Goal: Transaction & Acquisition: Purchase product/service

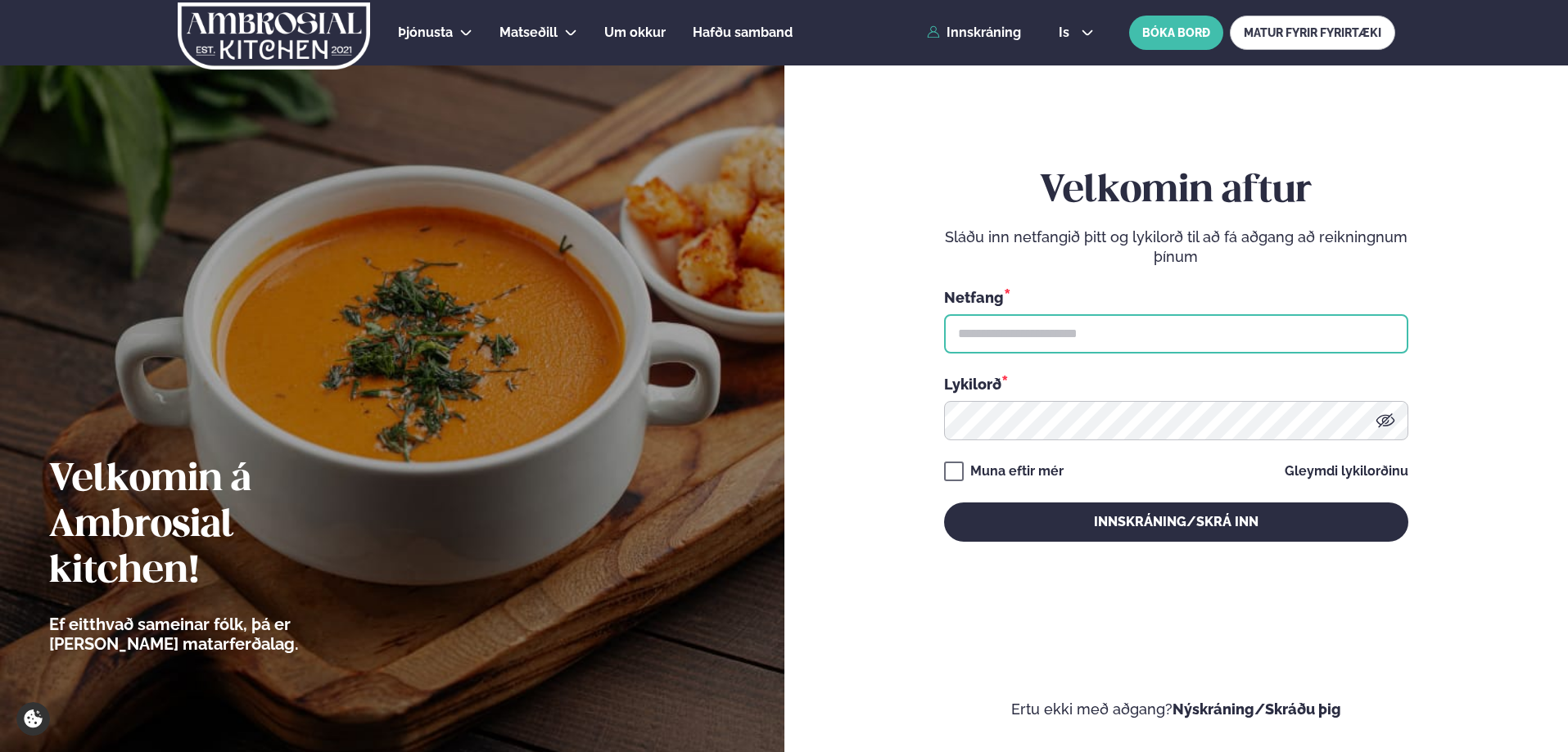
click at [1064, 341] on input "text" at bounding box center [1176, 334] width 464 height 40
type input "**********"
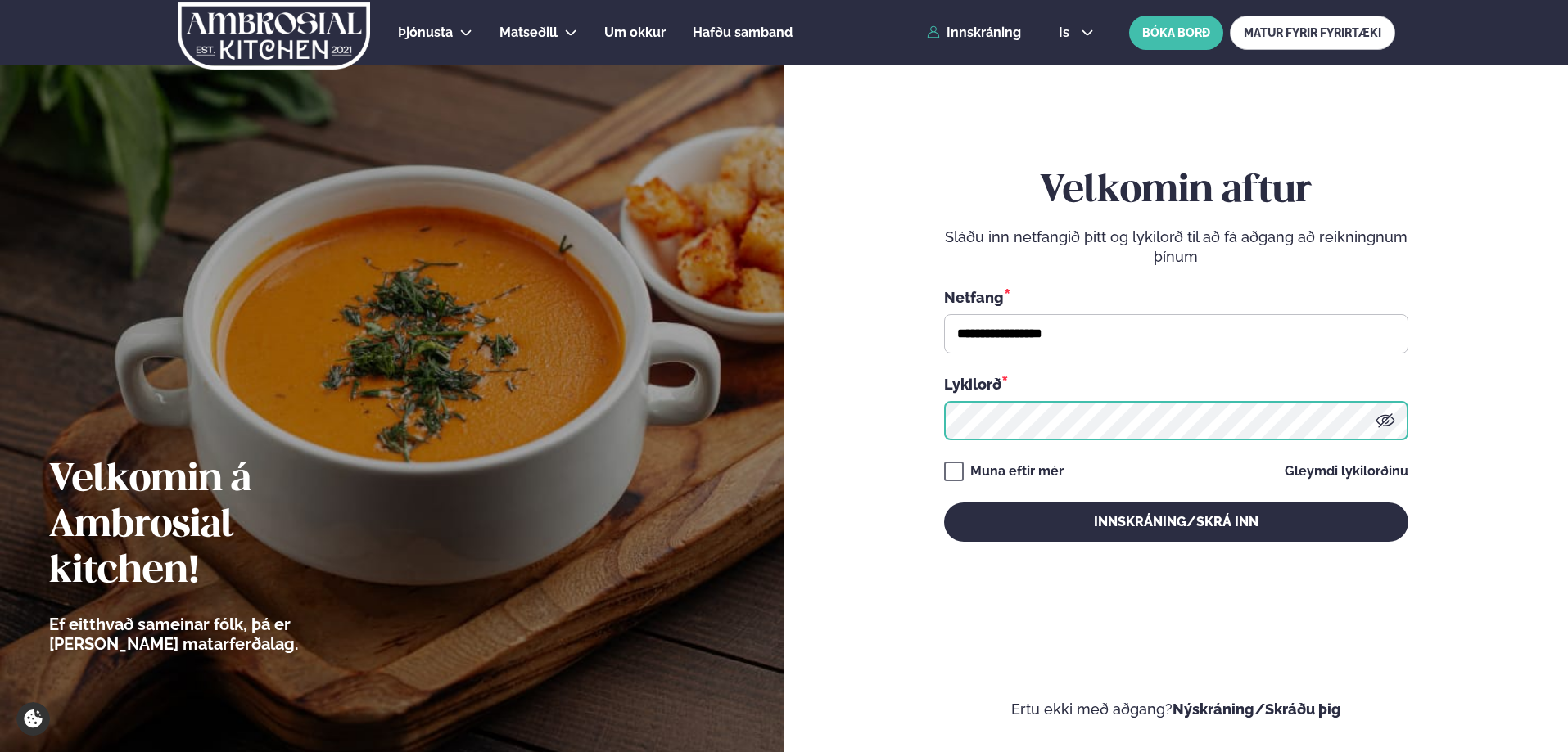
click at [944, 503] on button "Innskráning/Skrá inn" at bounding box center [1176, 522] width 464 height 40
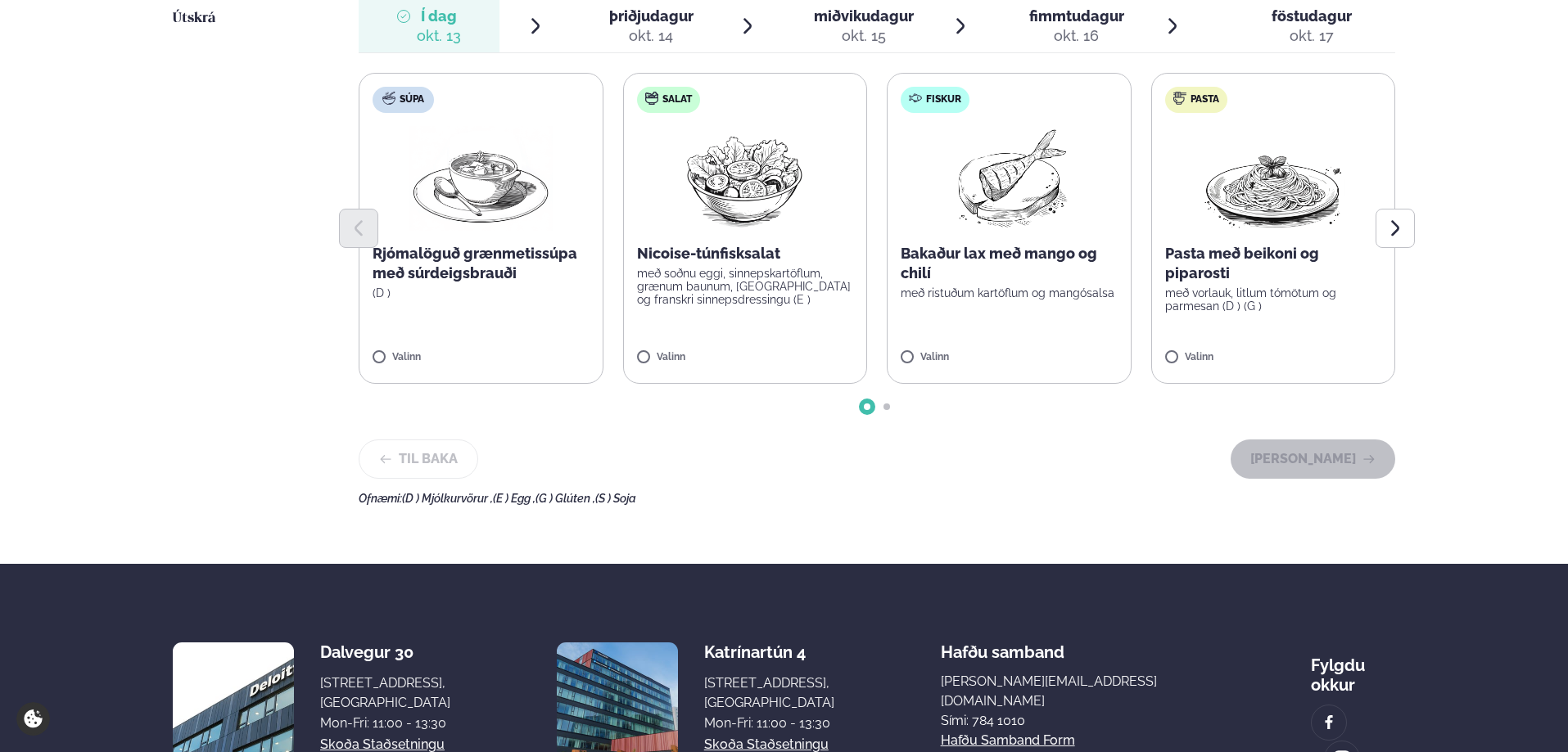
scroll to position [573, 0]
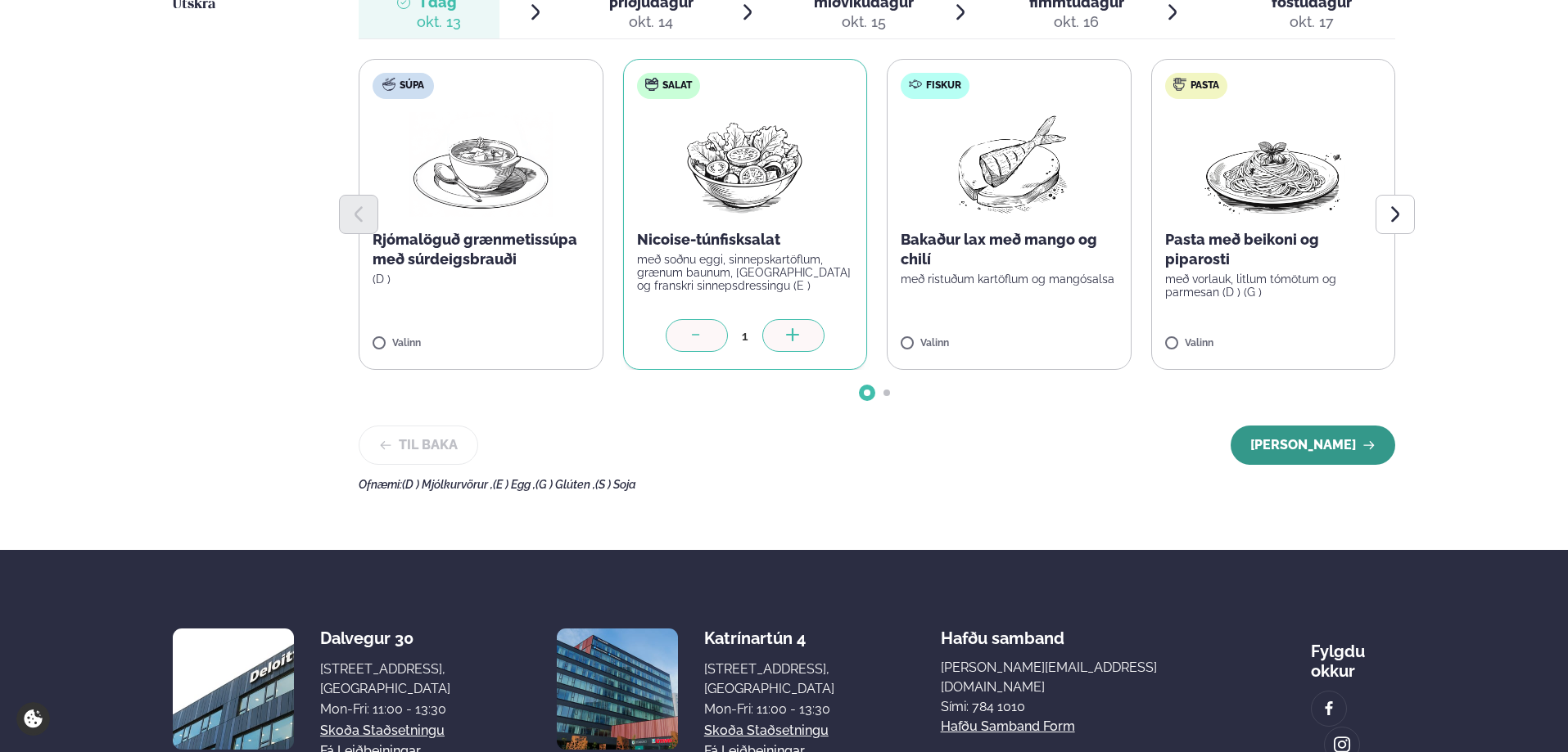
click at [1323, 446] on button "[PERSON_NAME]" at bounding box center [1313, 445] width 164 height 40
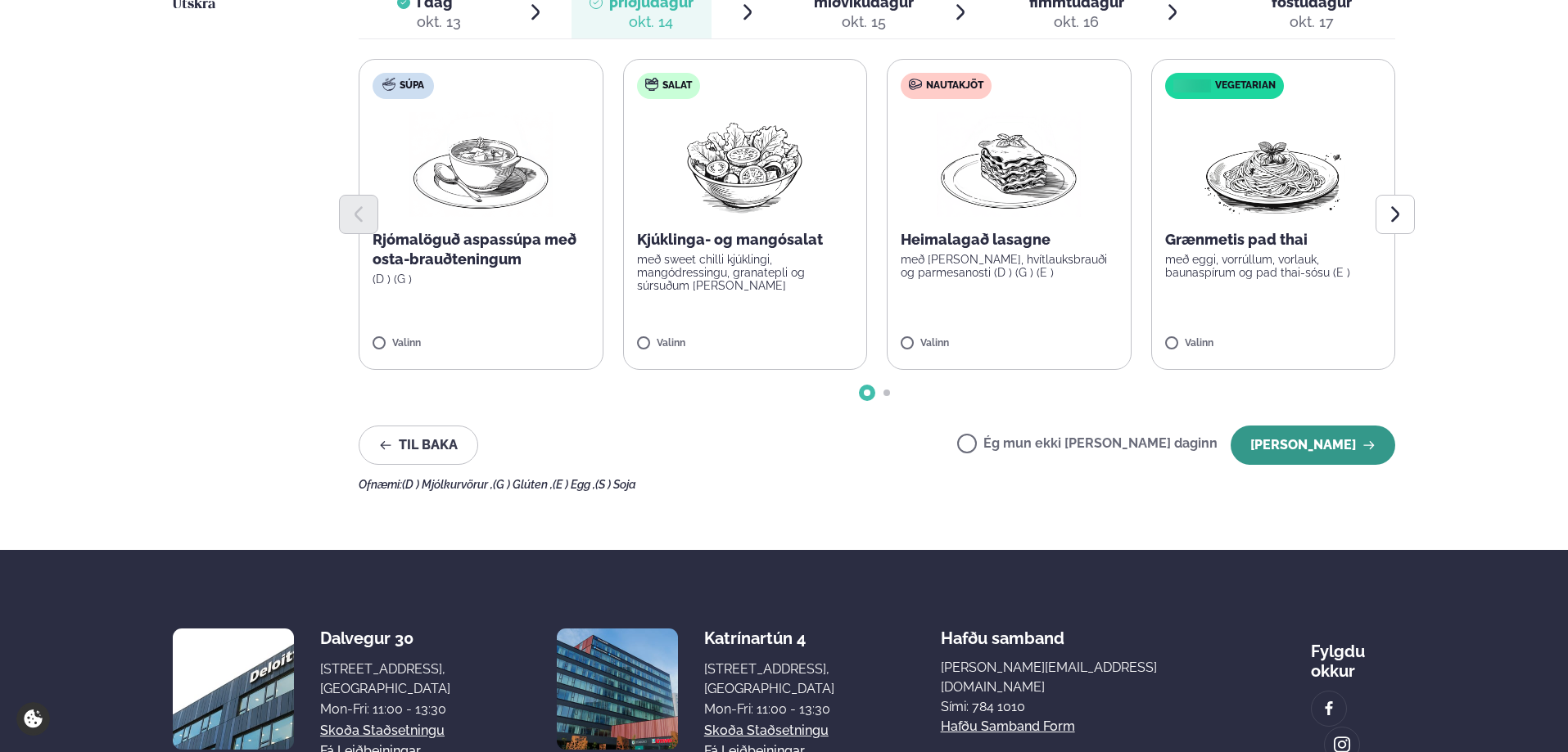
click at [1294, 441] on button "[PERSON_NAME]" at bounding box center [1313, 445] width 164 height 40
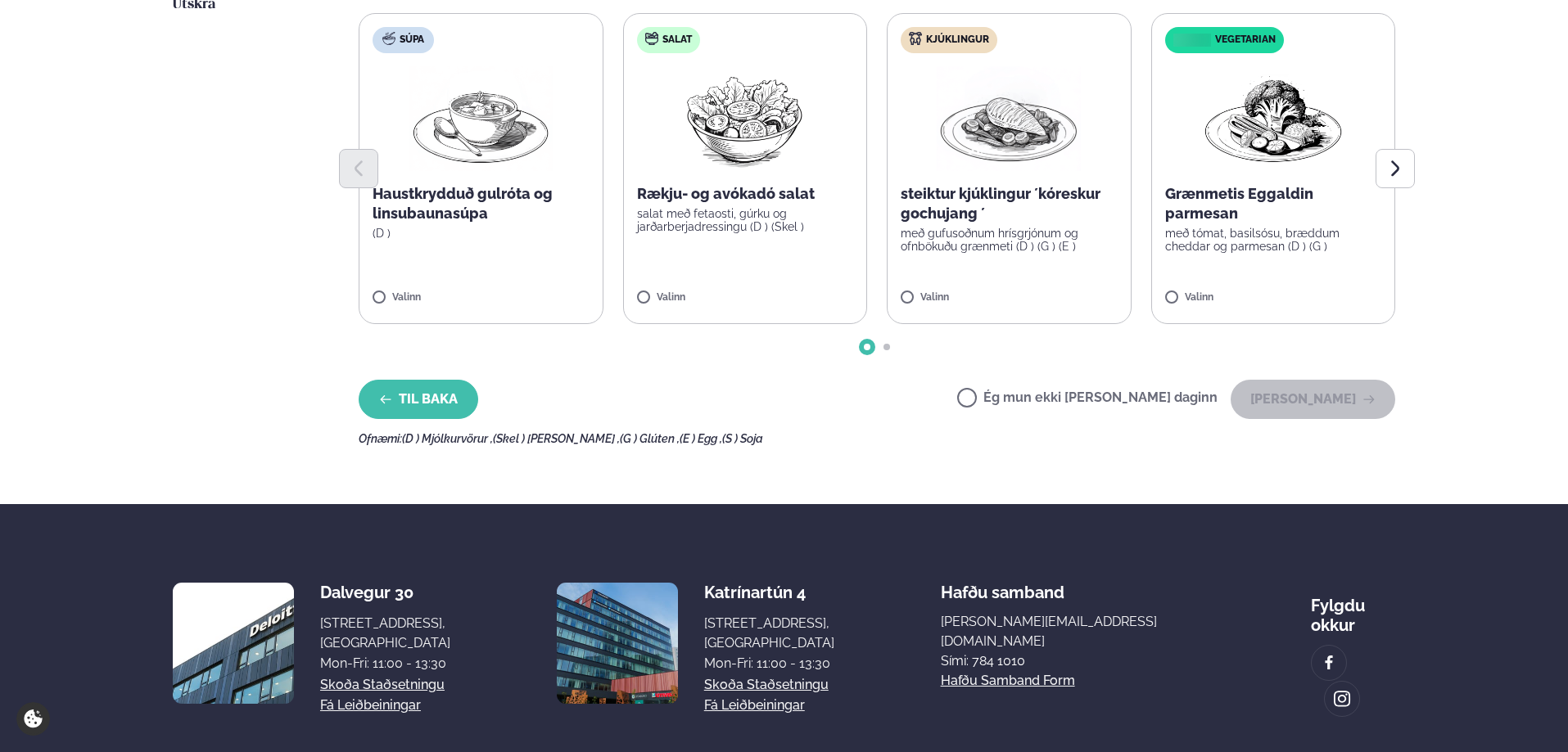
click at [420, 389] on button "Til baka" at bounding box center [419, 400] width 120 height 40
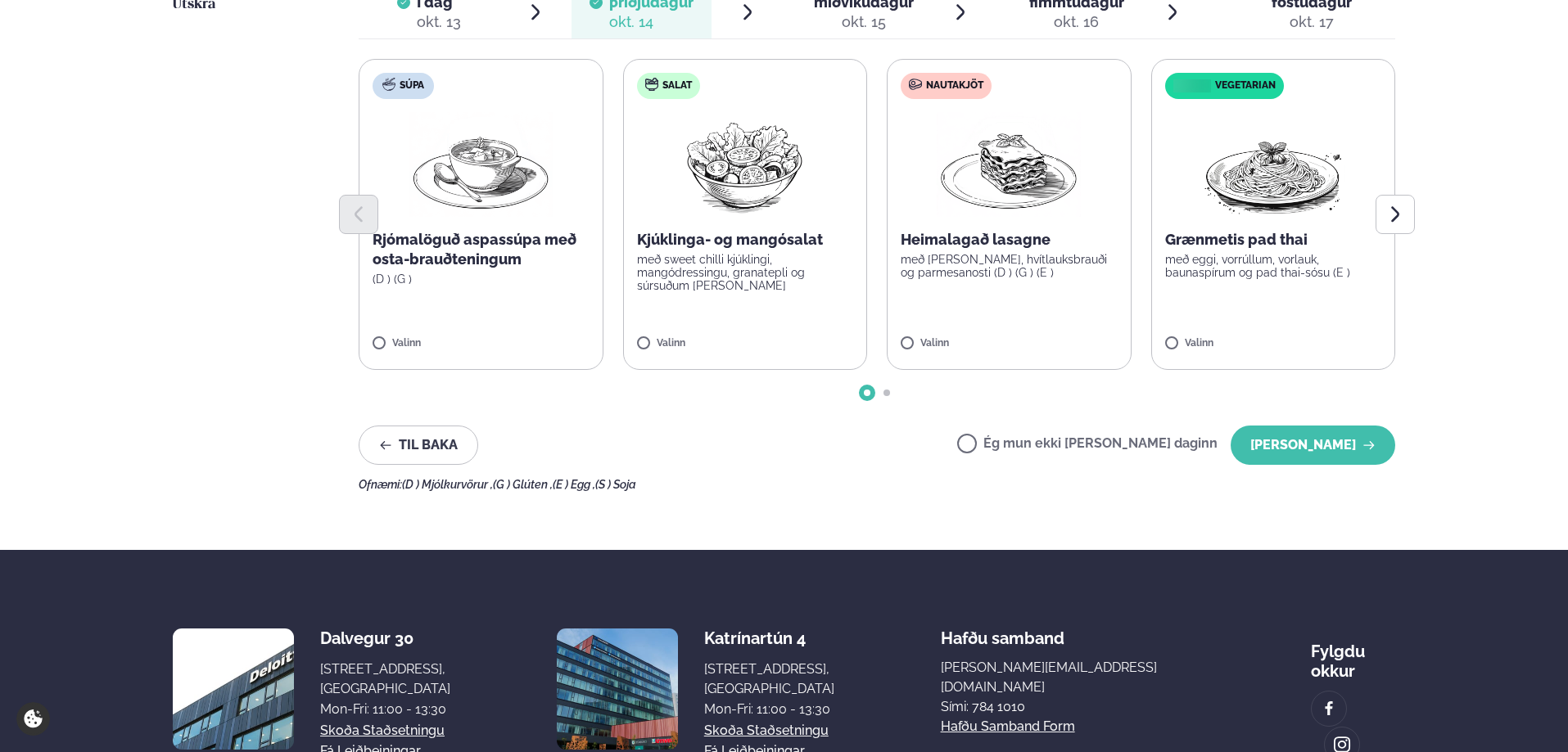
click at [415, 395] on div at bounding box center [877, 392] width 1036 height 6
click at [435, 445] on button "Til baka" at bounding box center [419, 445] width 120 height 40
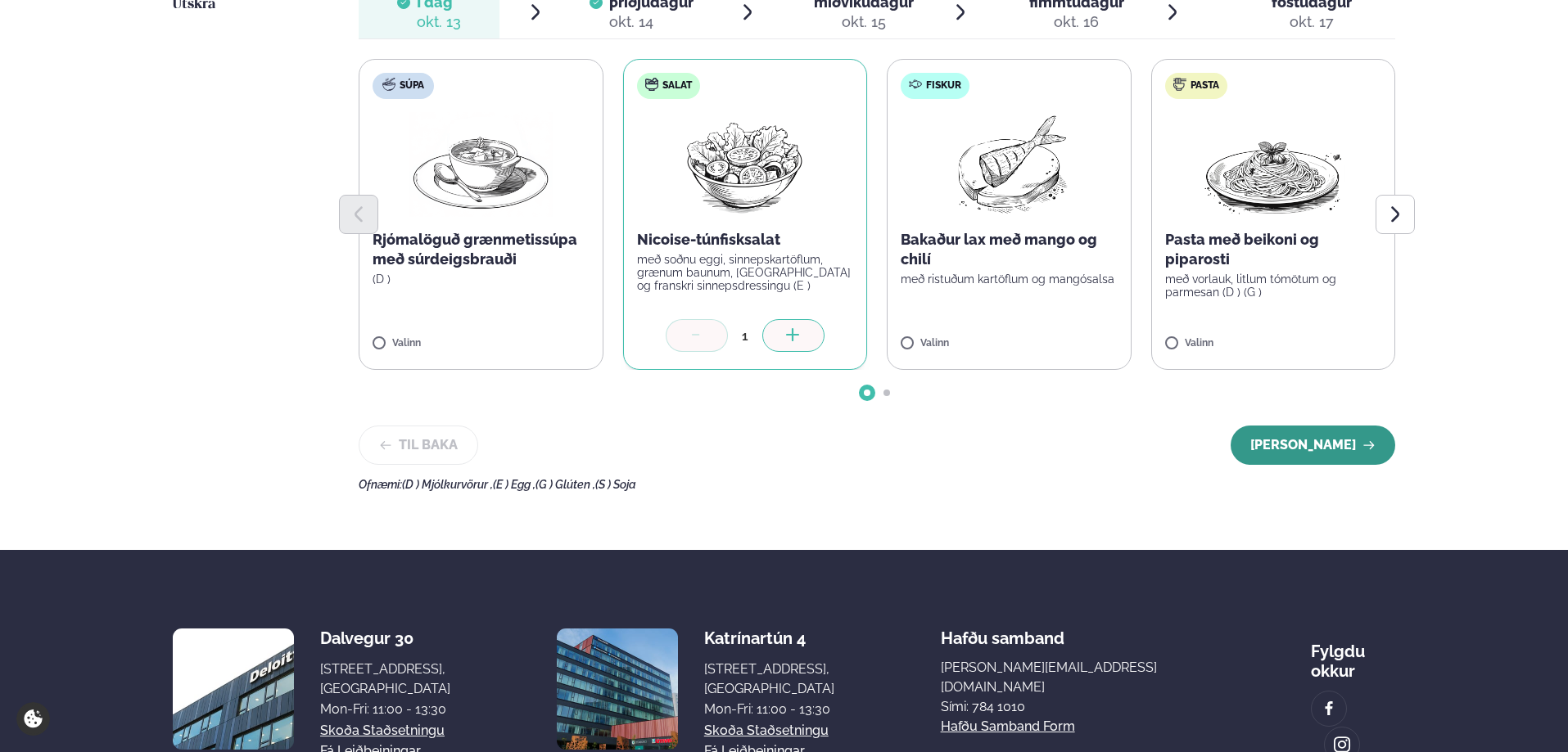
click at [1355, 447] on button "[PERSON_NAME]" at bounding box center [1313, 445] width 164 height 40
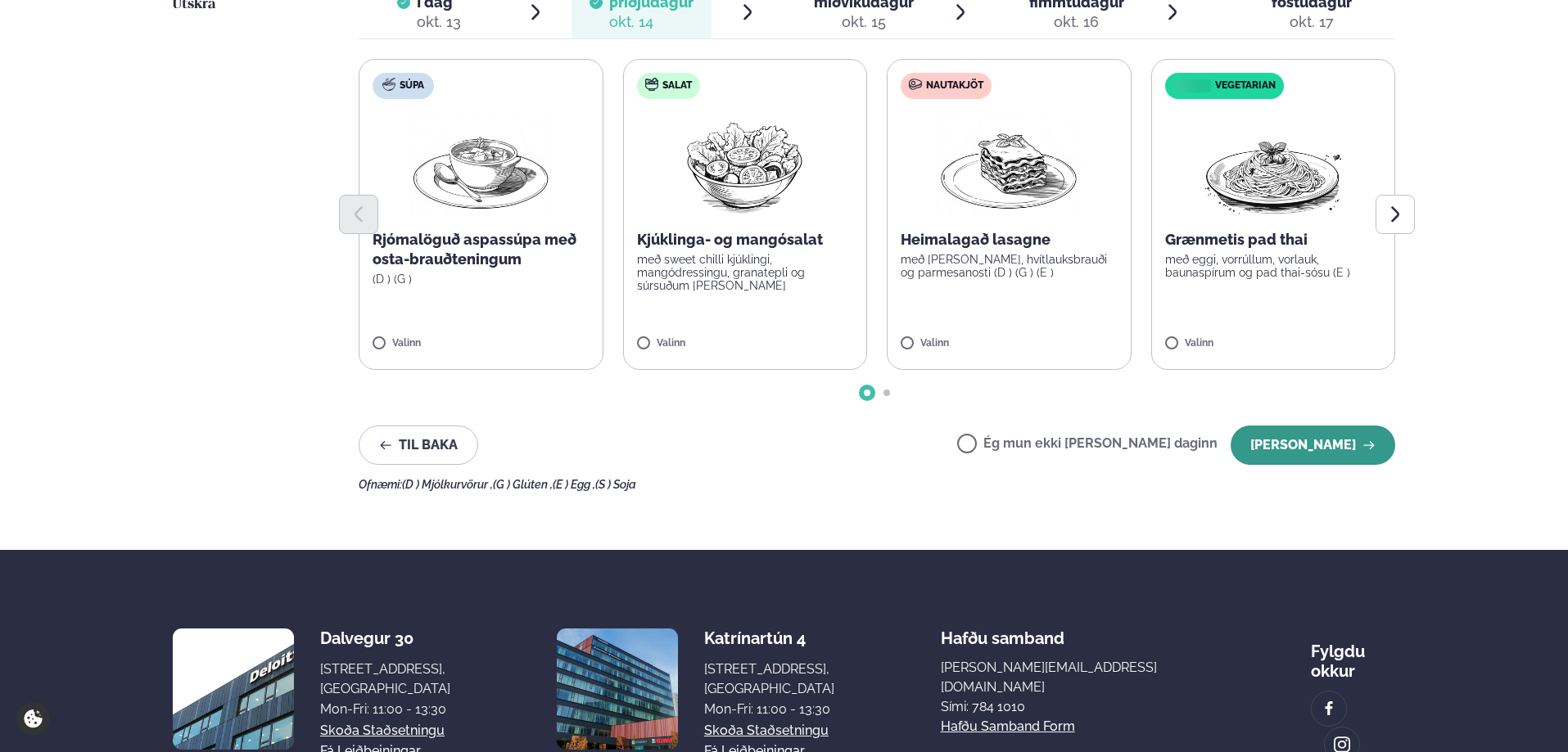
click at [1349, 449] on button "[PERSON_NAME]" at bounding box center [1313, 445] width 164 height 40
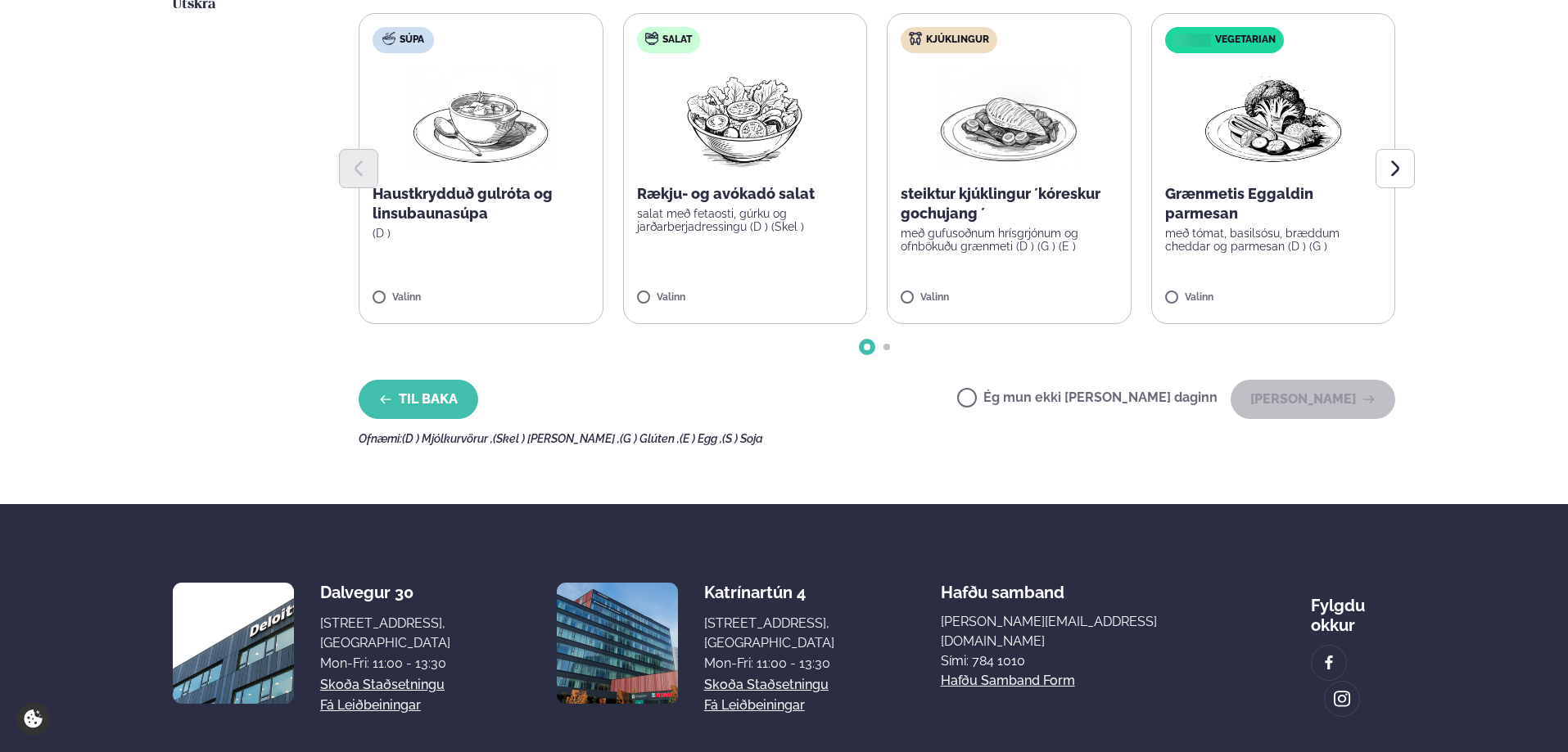
click at [411, 405] on button "Til baka" at bounding box center [419, 400] width 120 height 40
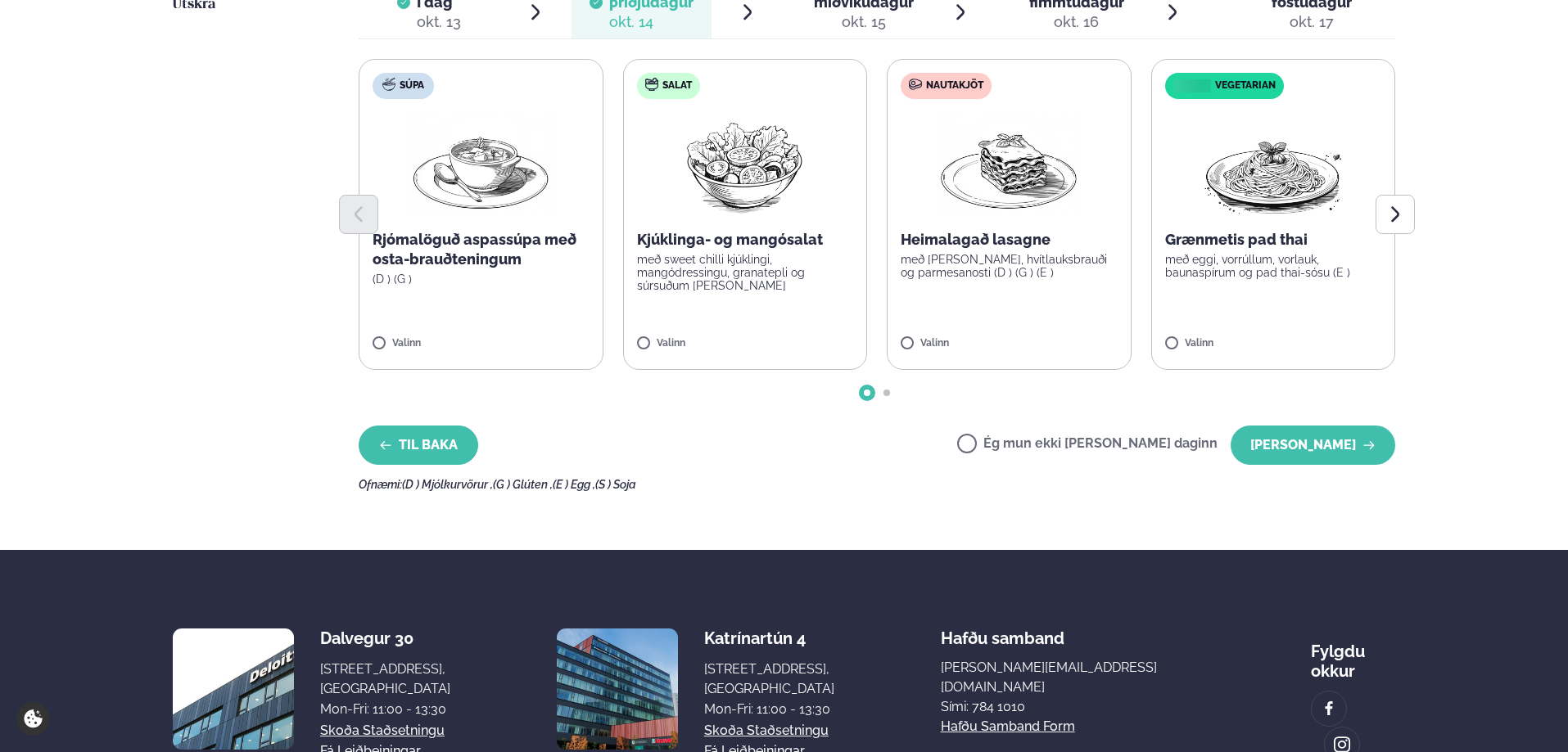
click at [411, 405] on div "Veldu matseðilinn þinn fyrir [PERSON_NAME] Vinsamlegast hafðu í huga að breytin…" at bounding box center [877, 173] width 1036 height 637
click at [413, 460] on button "Til baka" at bounding box center [419, 445] width 120 height 40
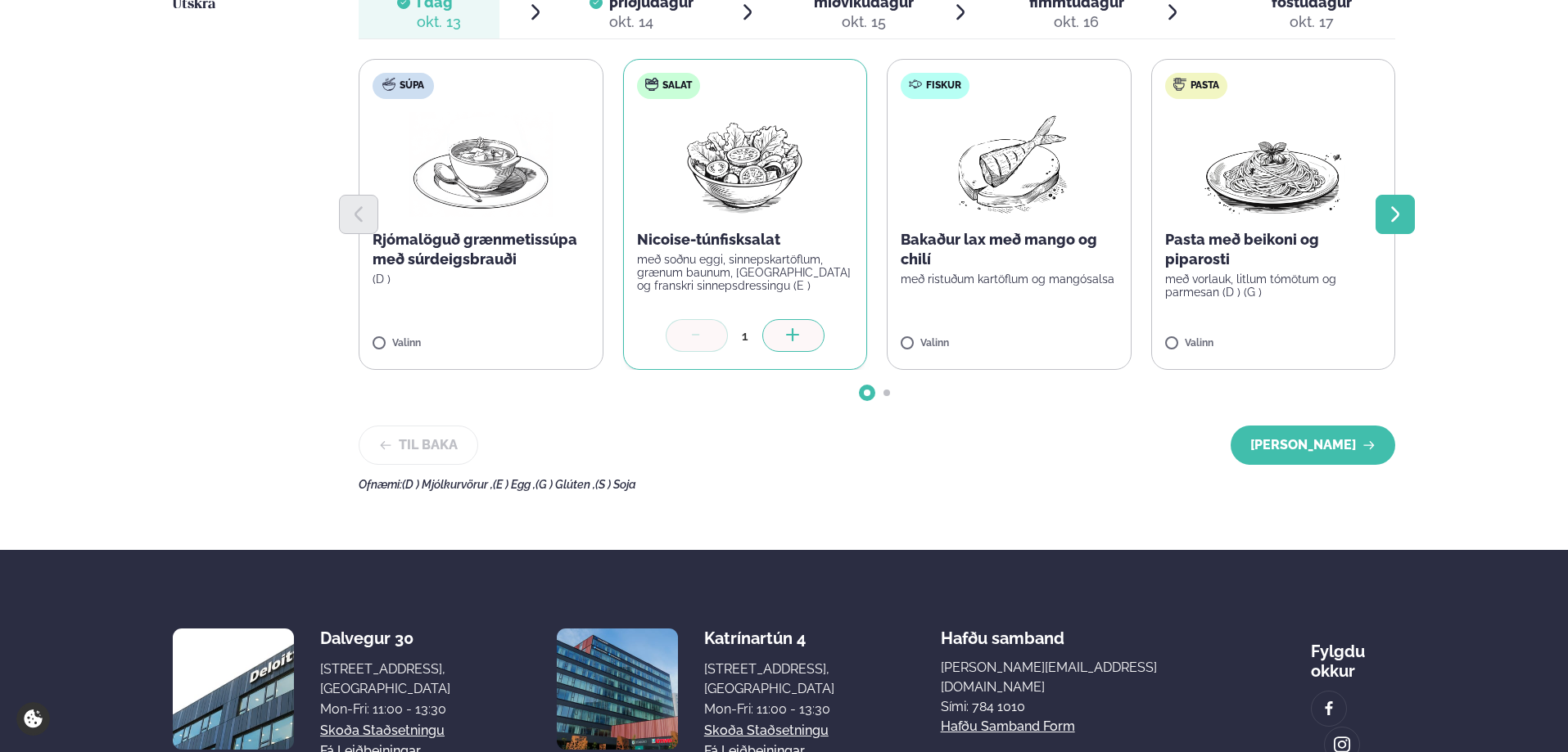
click at [1404, 221] on icon "Next slide" at bounding box center [1394, 214] width 19 height 19
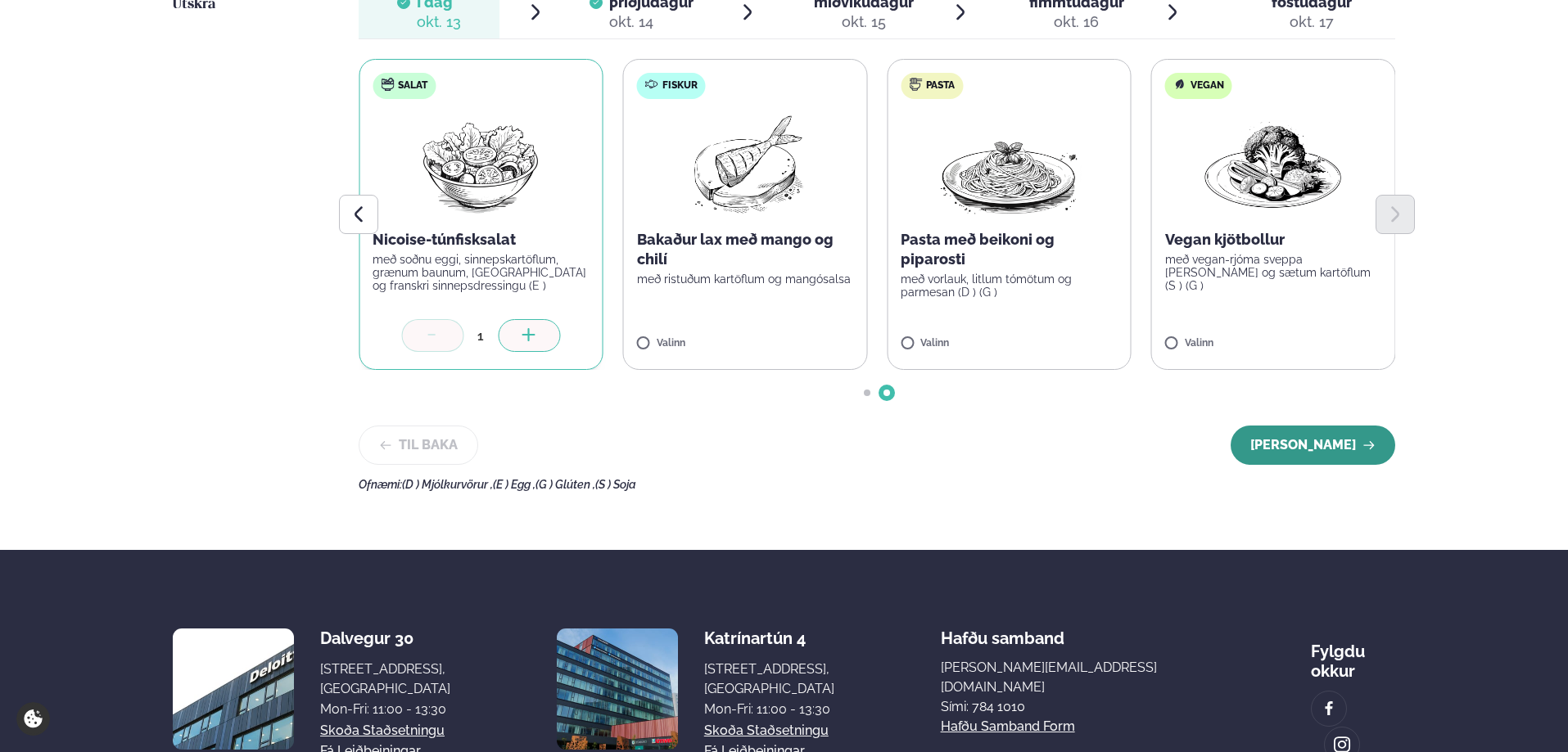
click at [1302, 455] on button "[PERSON_NAME]" at bounding box center [1313, 445] width 164 height 40
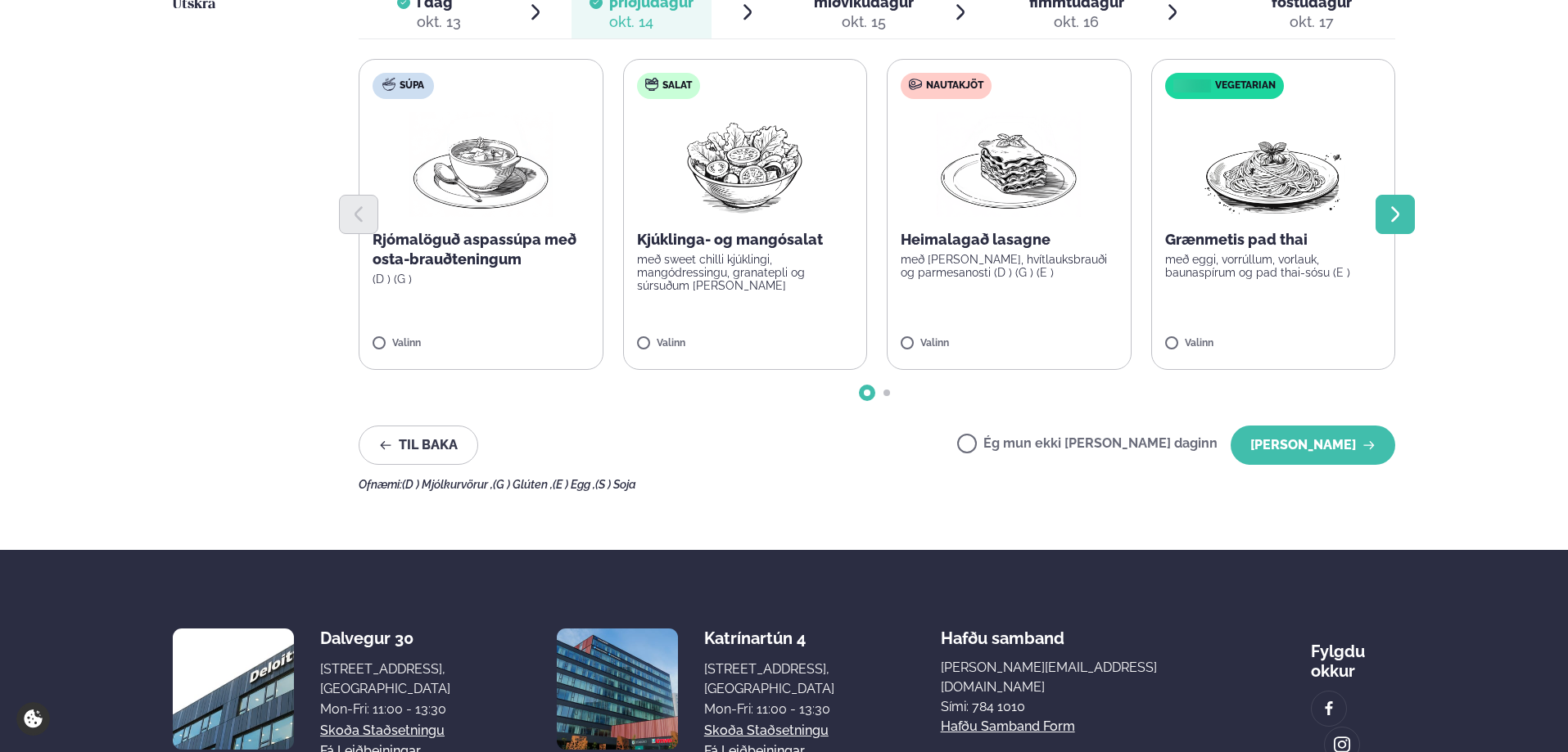
click at [1405, 221] on icon "Next slide" at bounding box center [1394, 214] width 19 height 19
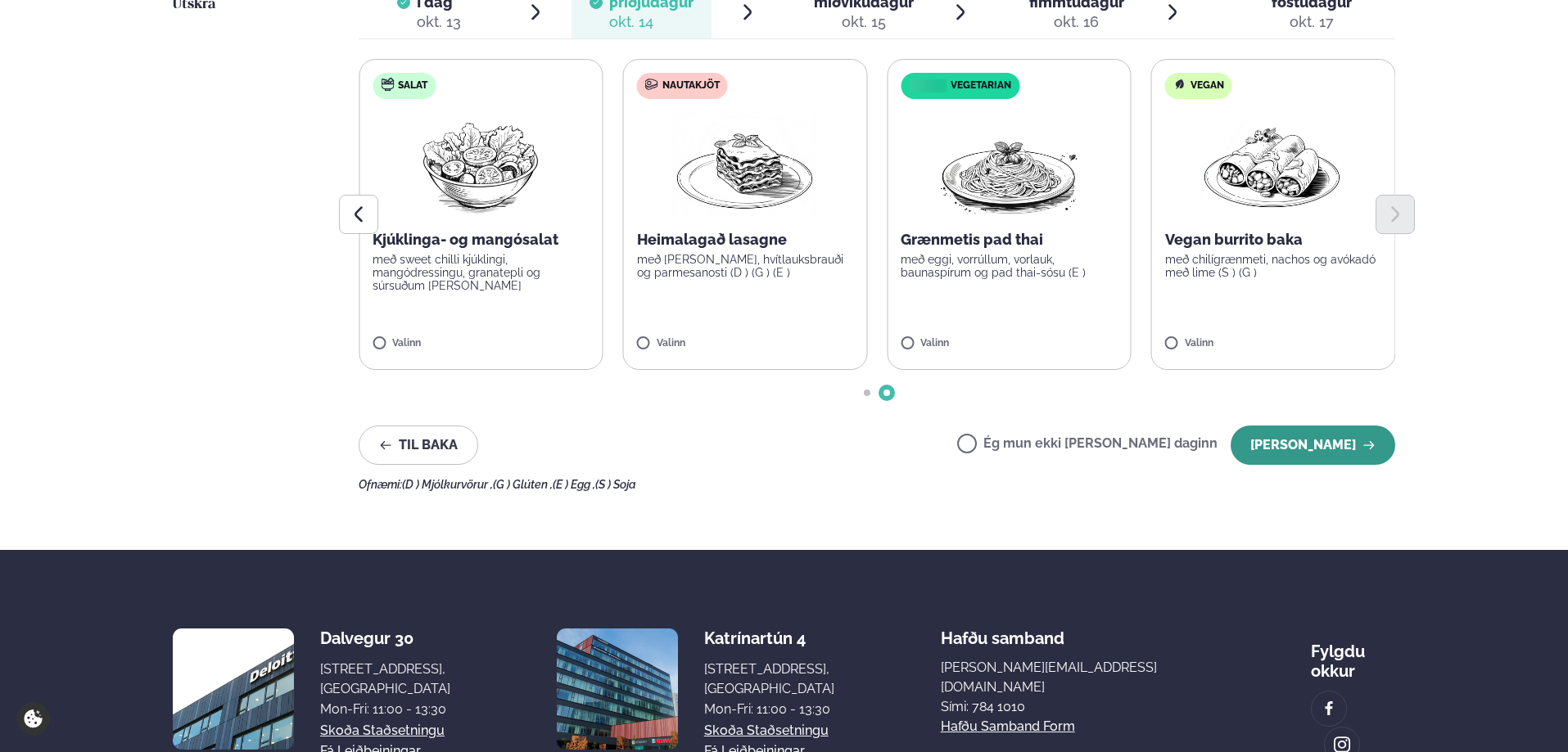
click at [1346, 444] on button "[PERSON_NAME]" at bounding box center [1313, 445] width 164 height 40
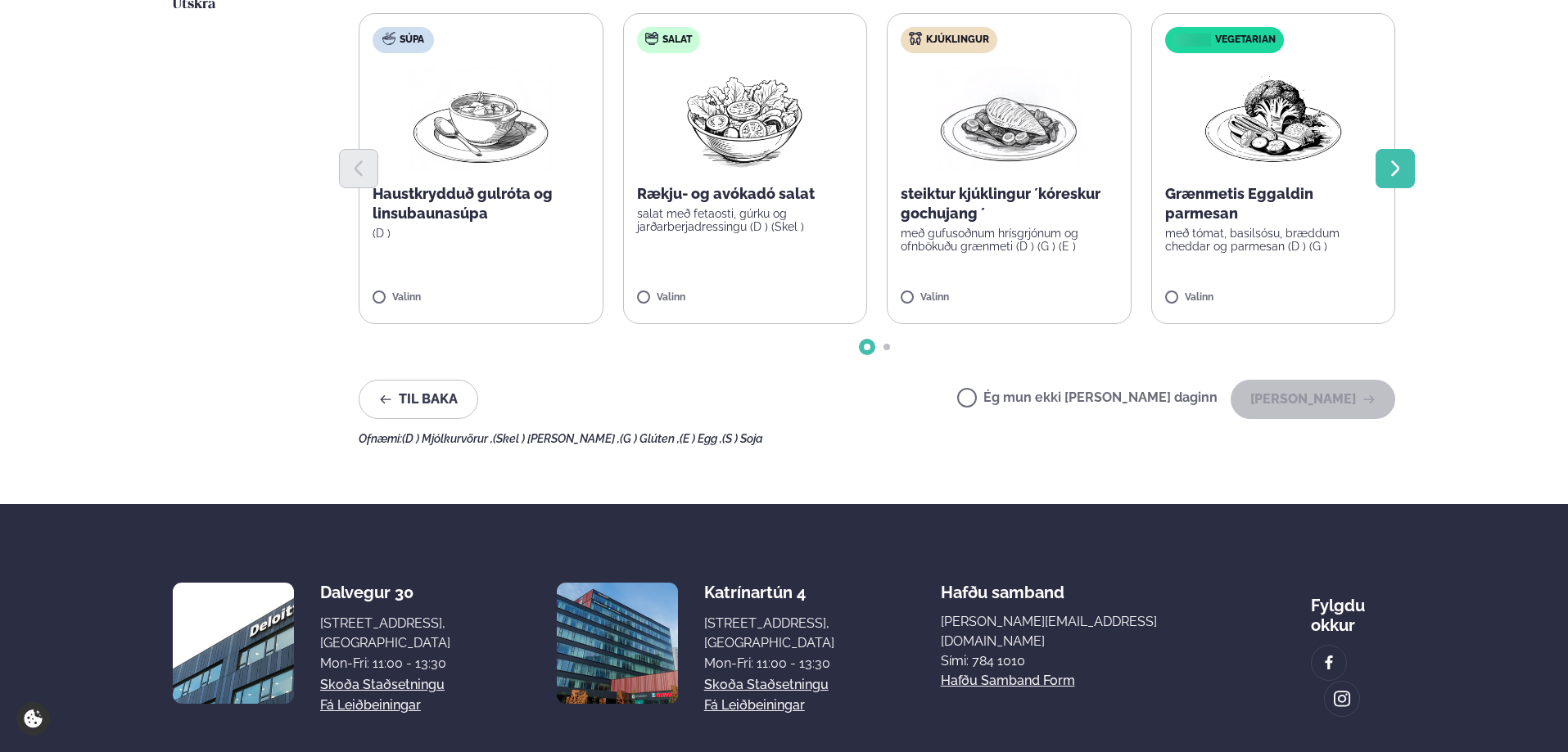
click at [1397, 169] on icon "Next slide" at bounding box center [1394, 168] width 19 height 19
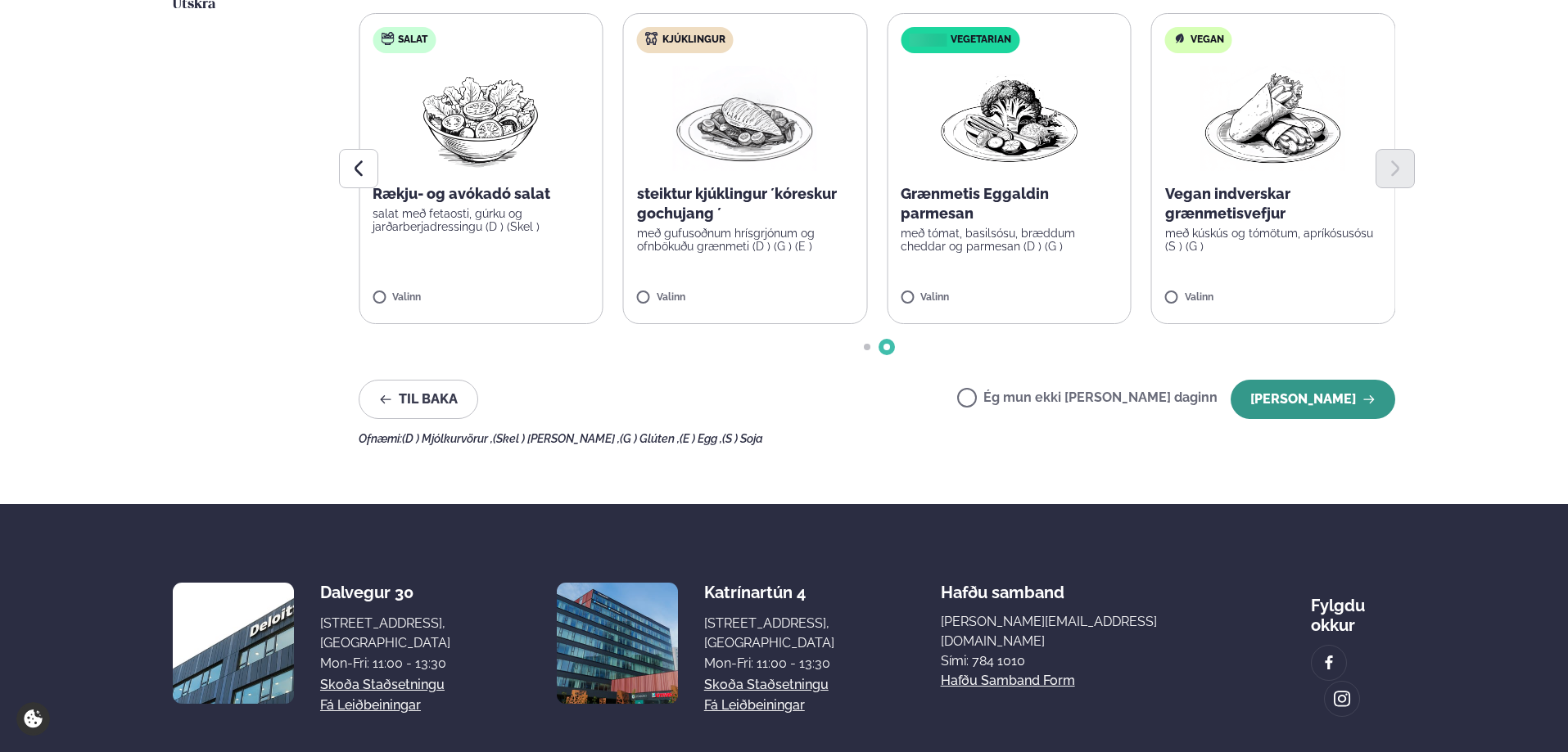
click at [1336, 400] on button "[PERSON_NAME]" at bounding box center [1313, 400] width 164 height 40
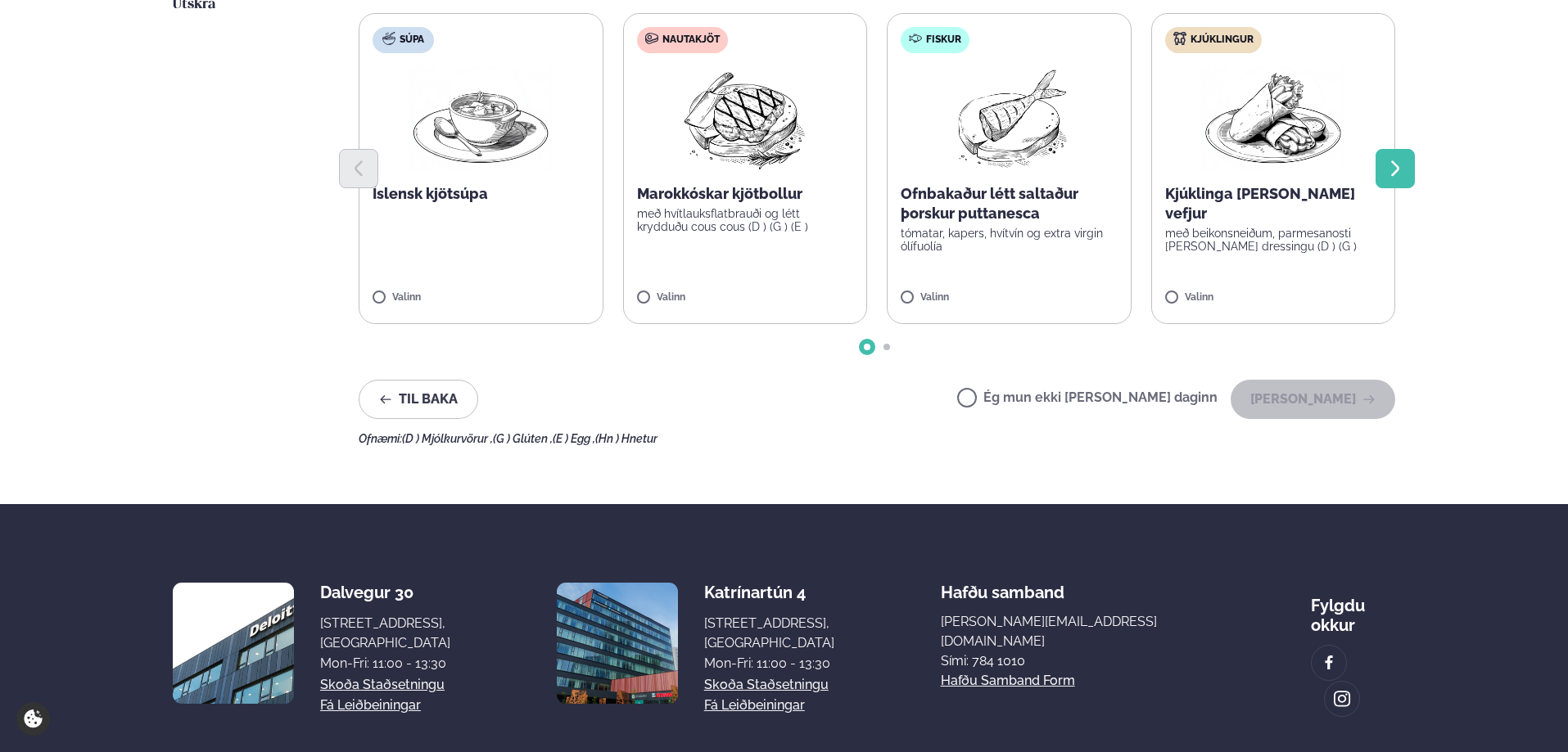
click at [1398, 169] on icon "Next slide" at bounding box center [1394, 168] width 8 height 16
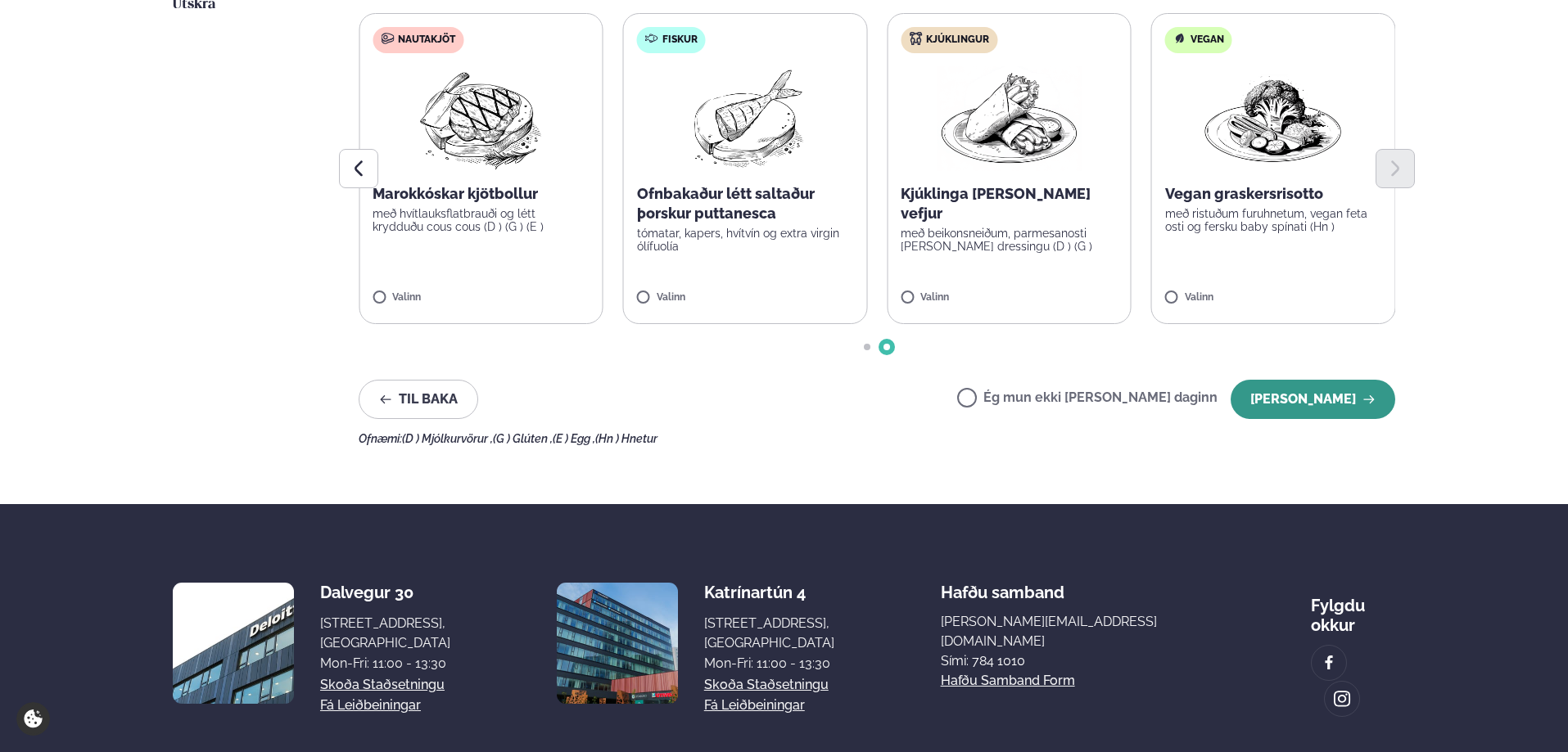
click at [1335, 398] on button "[PERSON_NAME]" at bounding box center [1313, 400] width 164 height 40
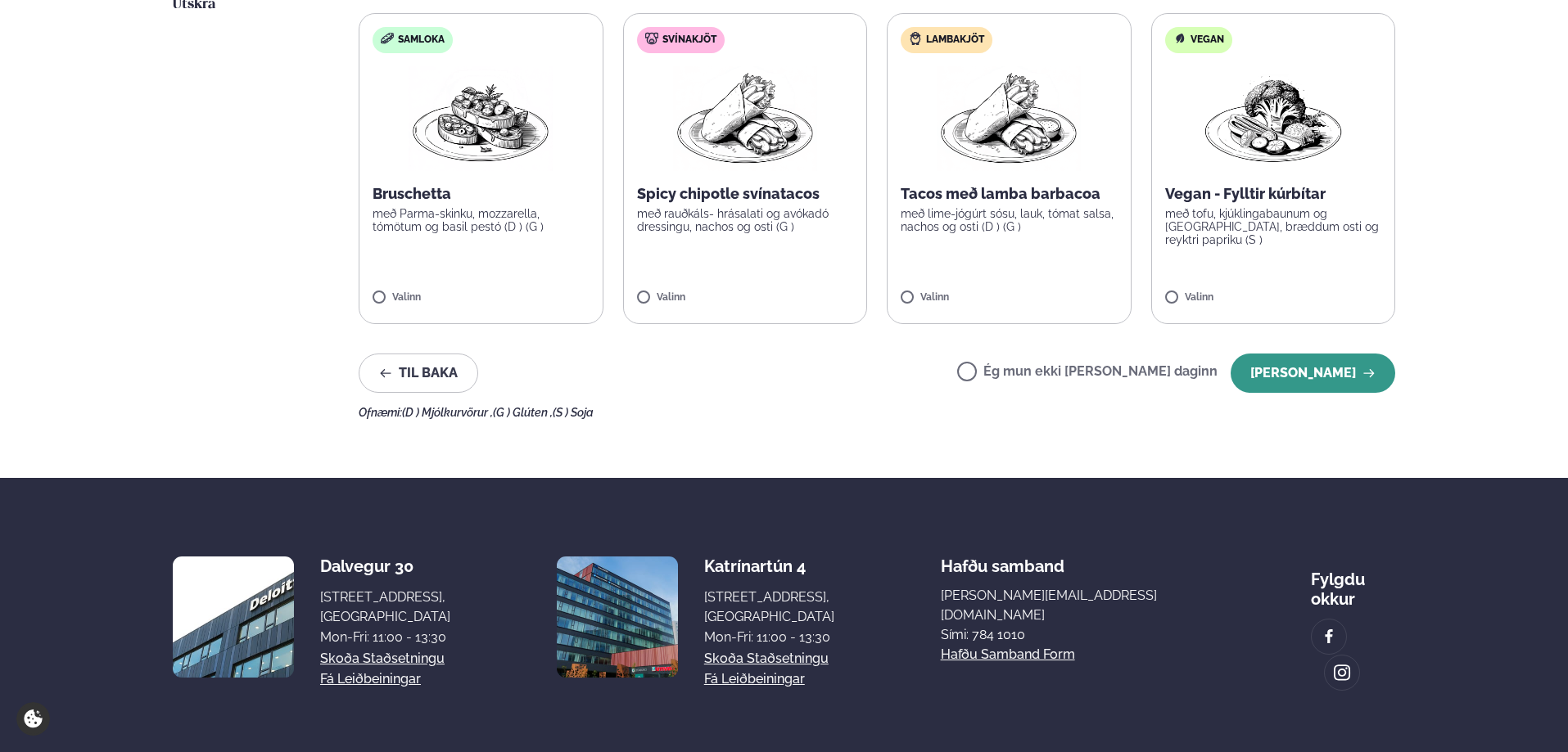
click at [1317, 370] on button "[PERSON_NAME]" at bounding box center [1313, 373] width 164 height 40
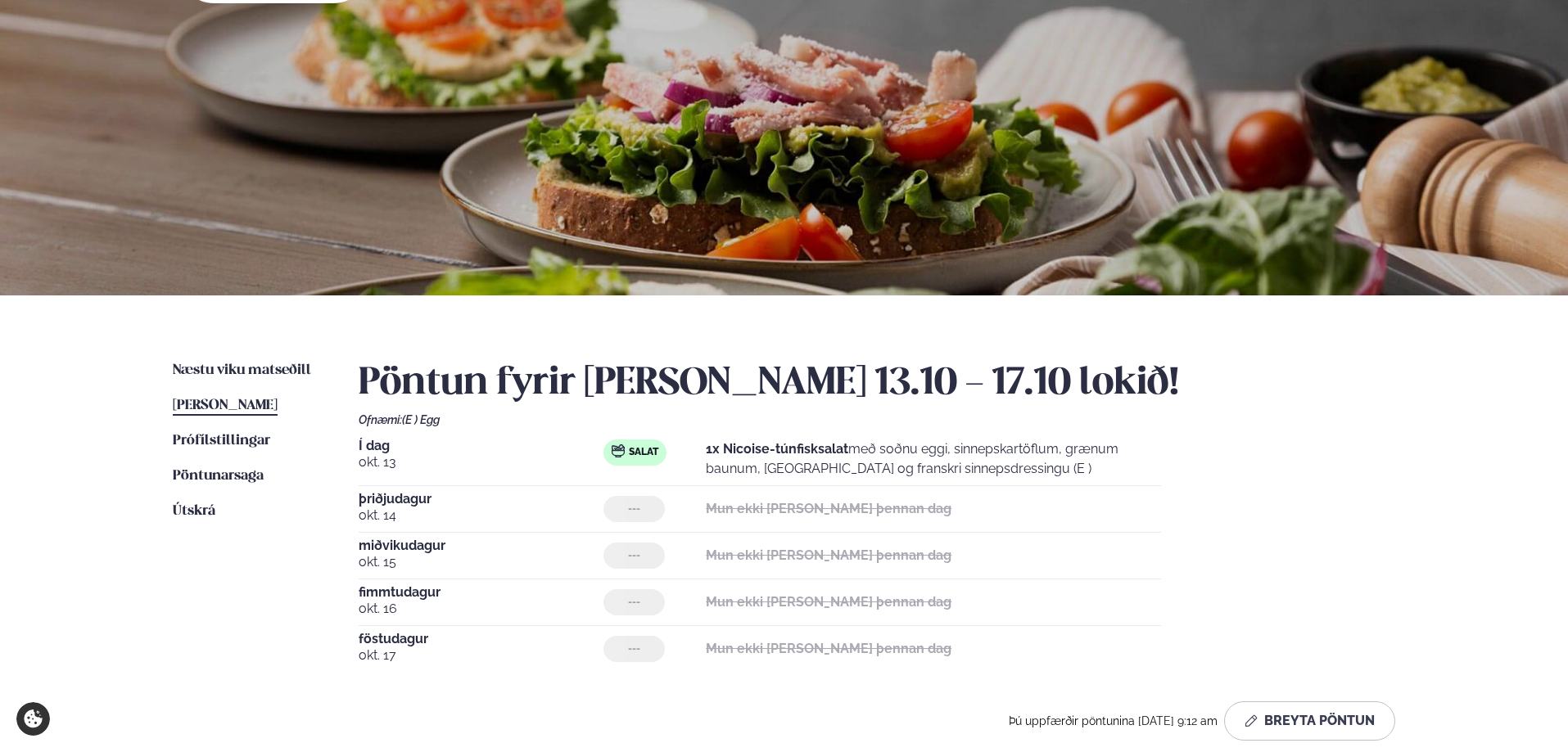
scroll to position [0, 0]
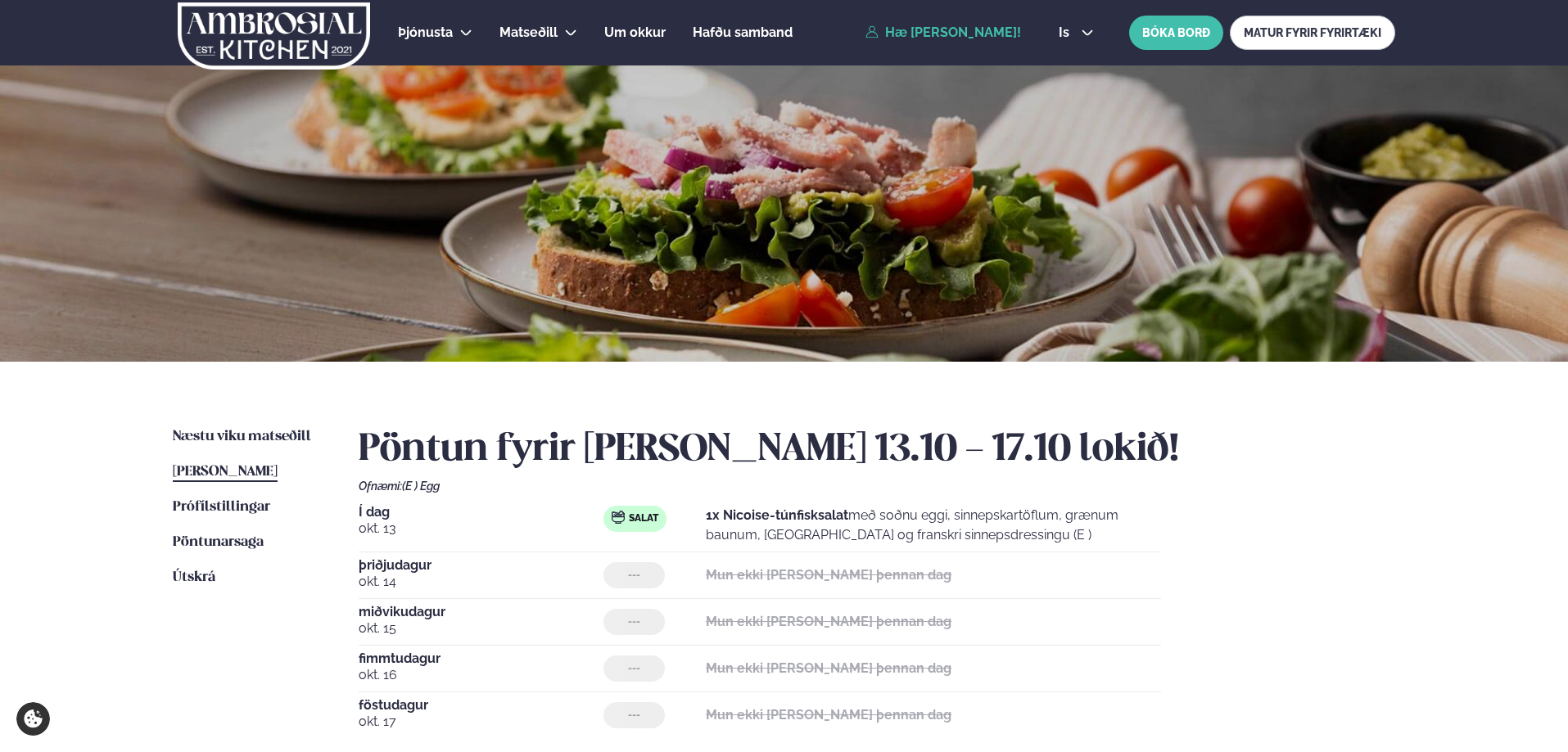
click at [306, 31] on img at bounding box center [274, 36] width 196 height 67
